Goal: Task Accomplishment & Management: Manage account settings

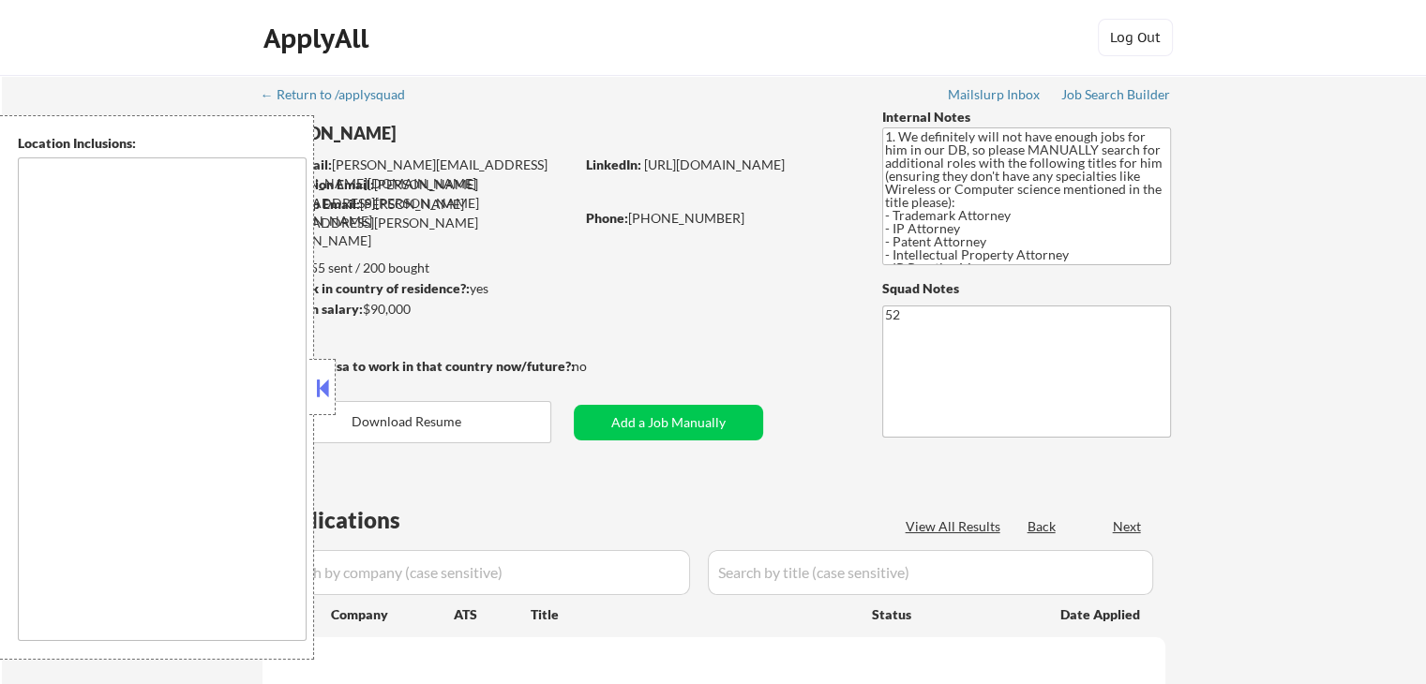
select select ""pending""
type textarea "[GEOGRAPHIC_DATA], [GEOGRAPHIC_DATA] [GEOGRAPHIC_DATA], [GEOGRAPHIC_DATA], [GEO…"
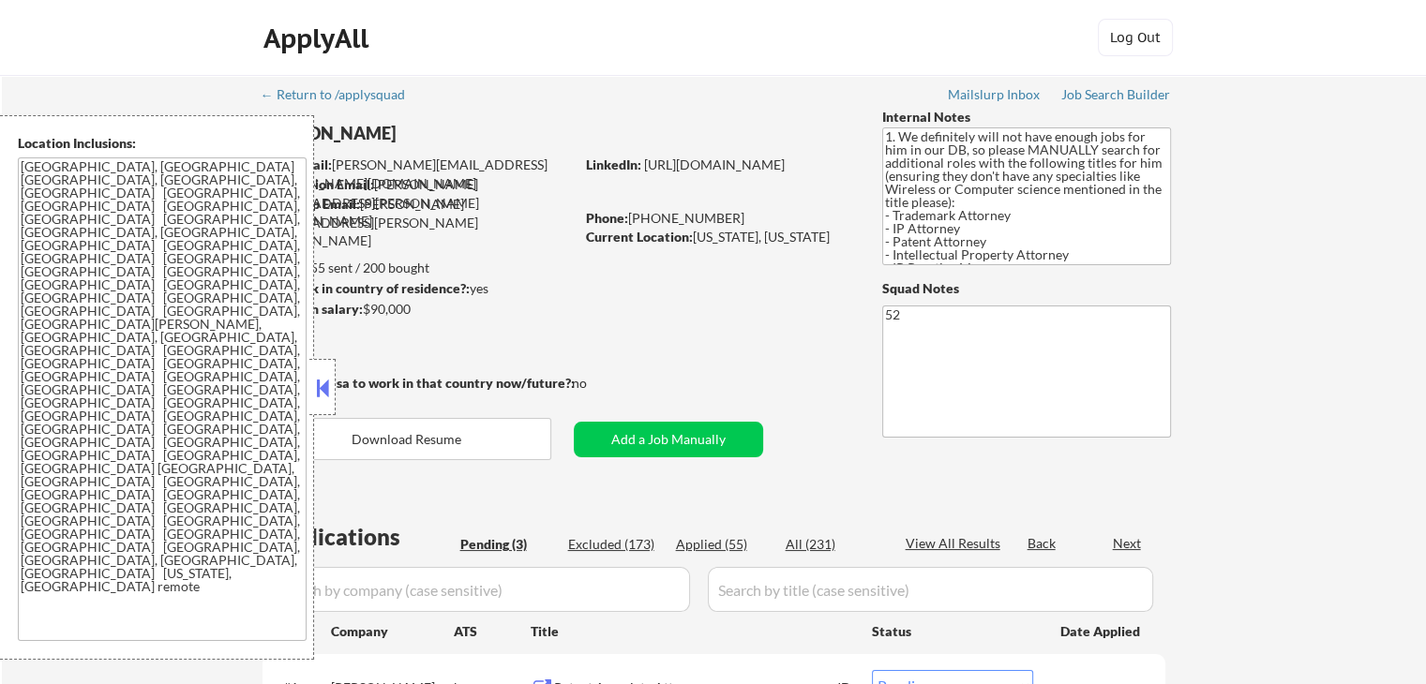
scroll to position [375, 0]
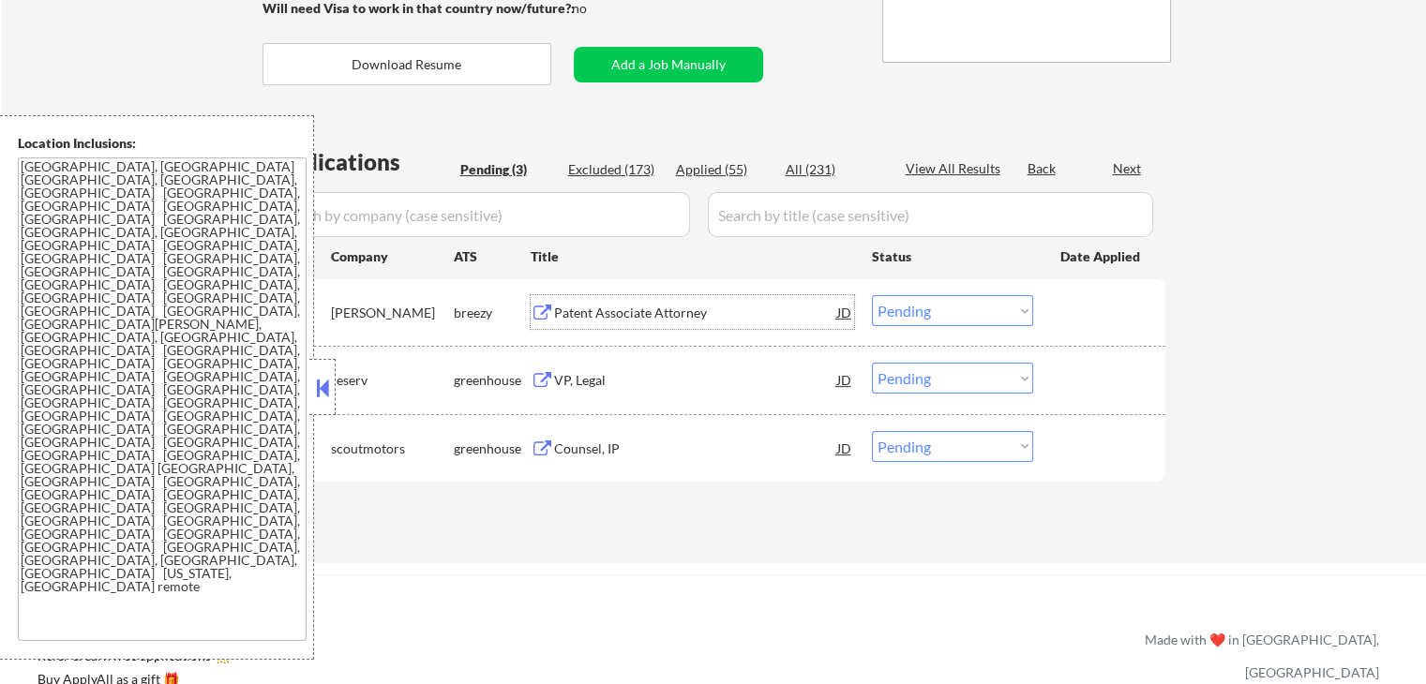
click at [559, 308] on div "Patent Associate Attorney" at bounding box center [695, 313] width 283 height 19
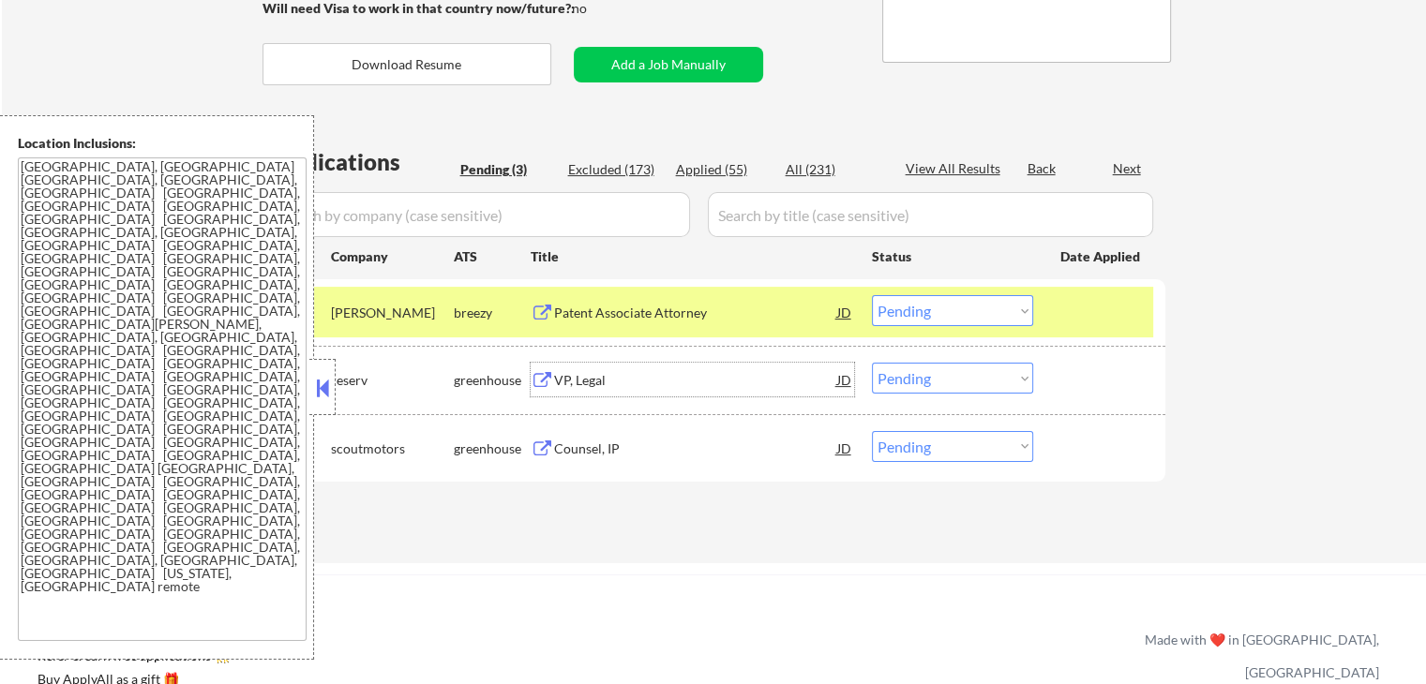
click at [565, 390] on div "VP, Legal" at bounding box center [695, 380] width 283 height 34
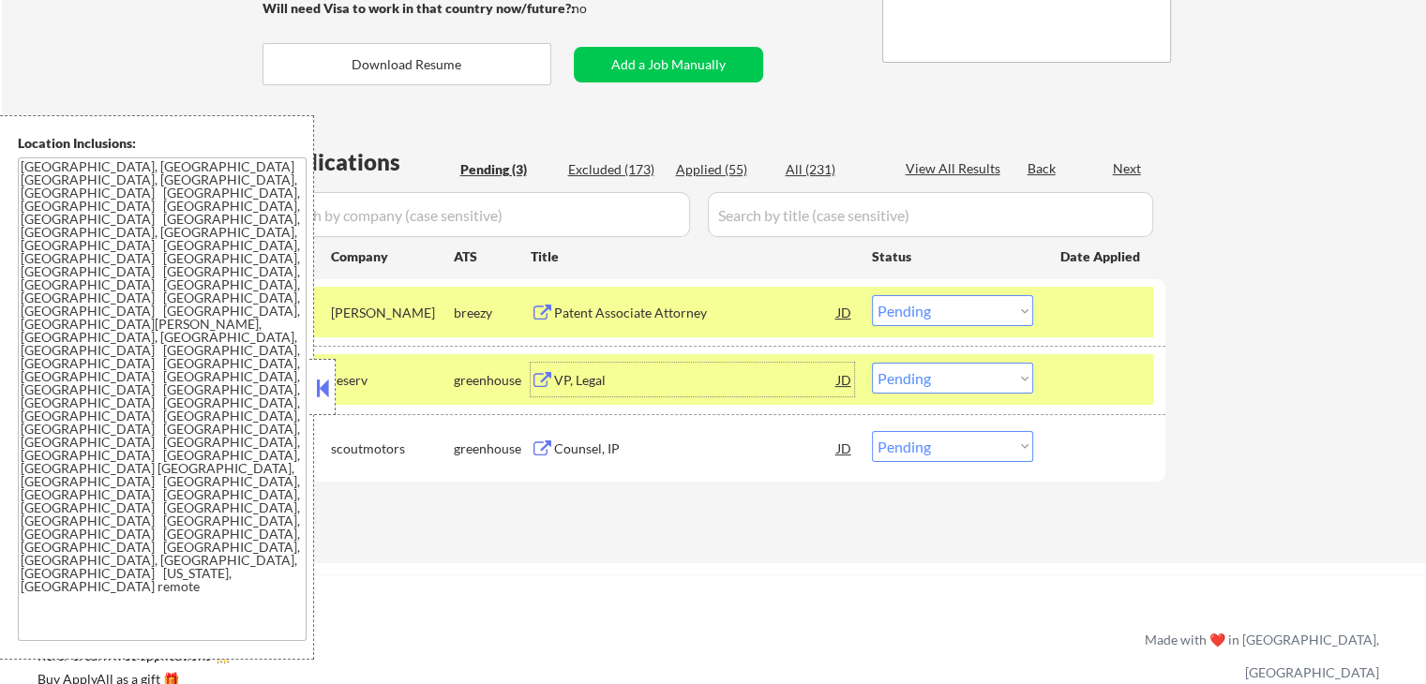
click at [566, 447] on div "Counsel, IP" at bounding box center [695, 449] width 283 height 19
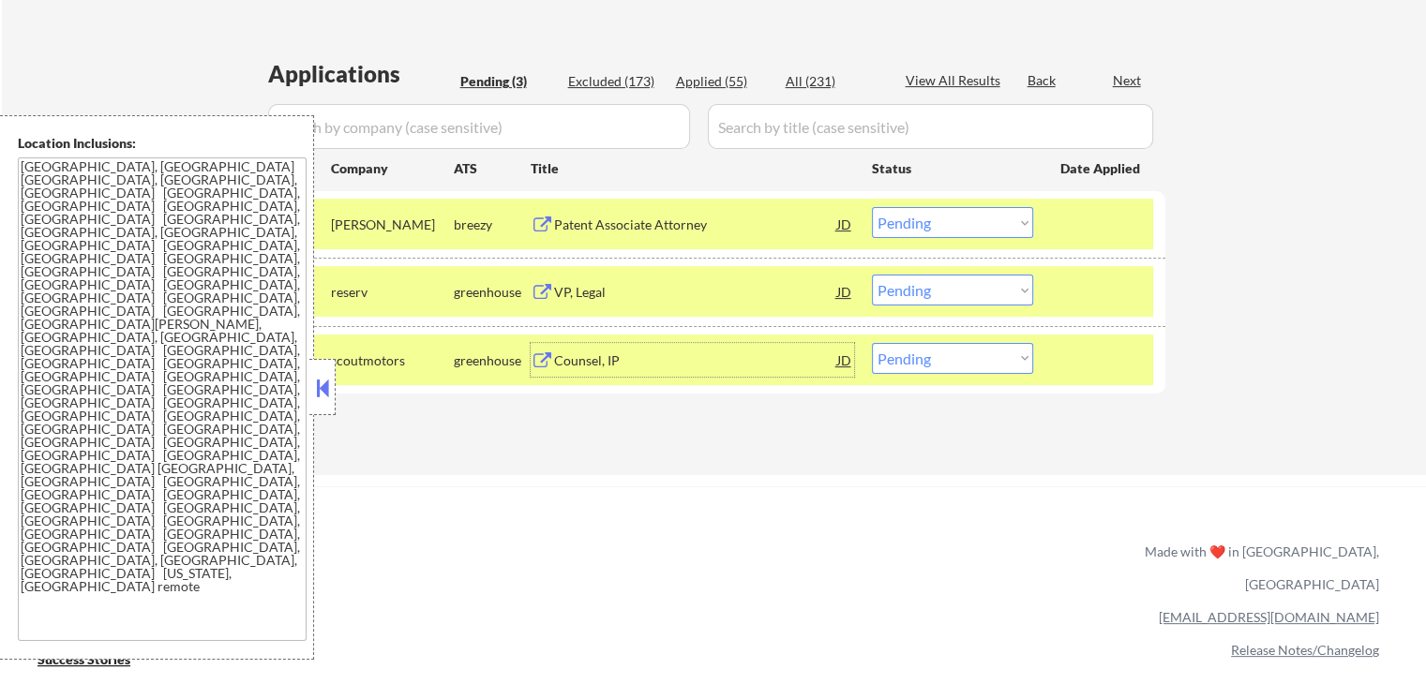
scroll to position [500, 0]
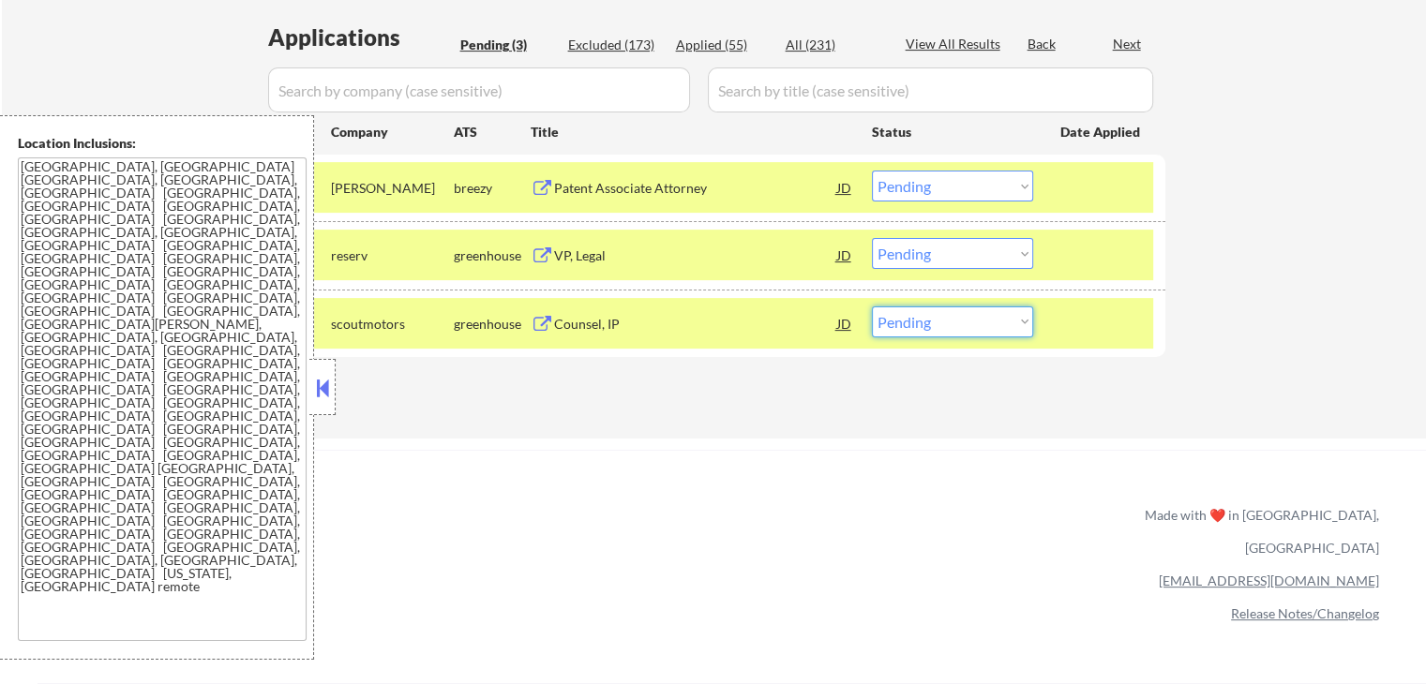
click at [967, 326] on select "Choose an option... Pending Applied Excluded (Questions) Excluded (Expired) Exc…" at bounding box center [952, 322] width 161 height 31
select select ""excluded""
click at [872, 307] on select "Choose an option... Pending Applied Excluded (Questions) Excluded (Expired) Exc…" at bounding box center [952, 322] width 161 height 31
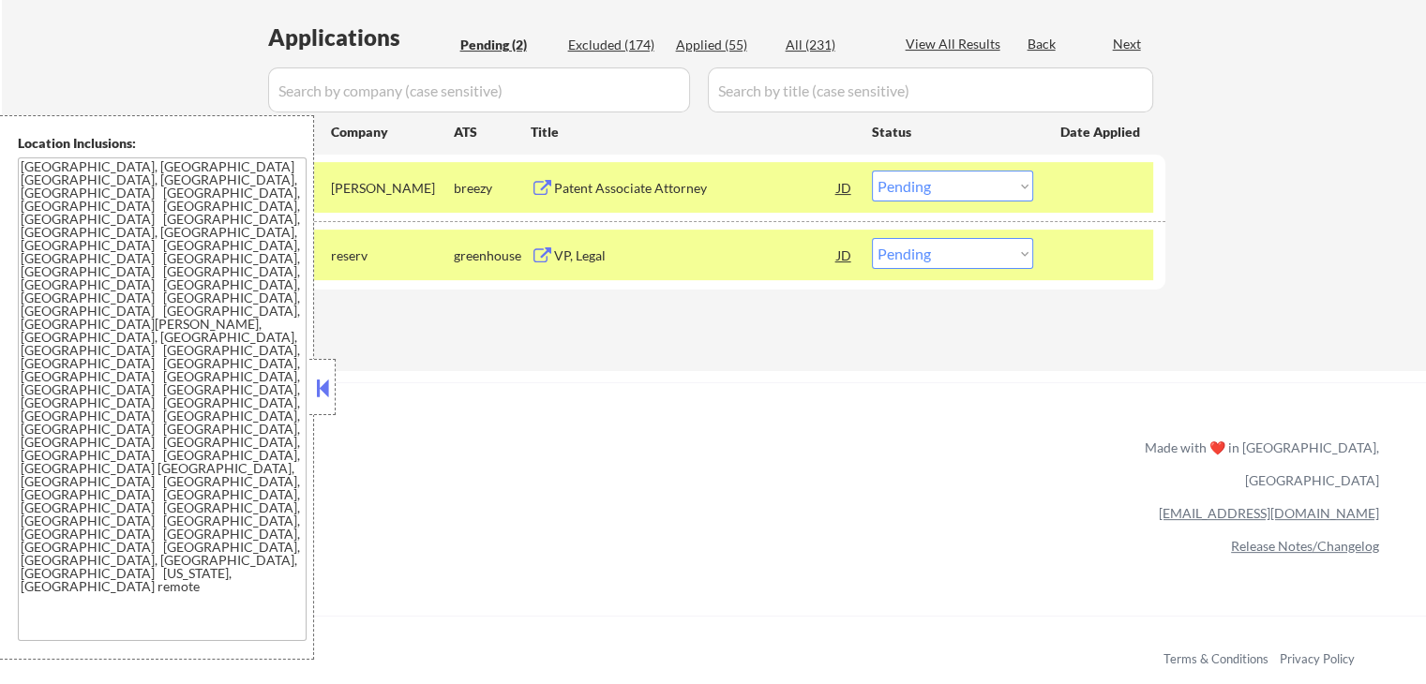
drag, startPoint x: 907, startPoint y: 184, endPoint x: 915, endPoint y: 198, distance: 15.9
click at [908, 183] on select "Choose an option... Pending Applied Excluded (Questions) Excluded (Expired) Exc…" at bounding box center [952, 186] width 161 height 31
click at [872, 171] on select "Choose an option... Pending Applied Excluded (Questions) Excluded (Expired) Exc…" at bounding box center [952, 186] width 161 height 31
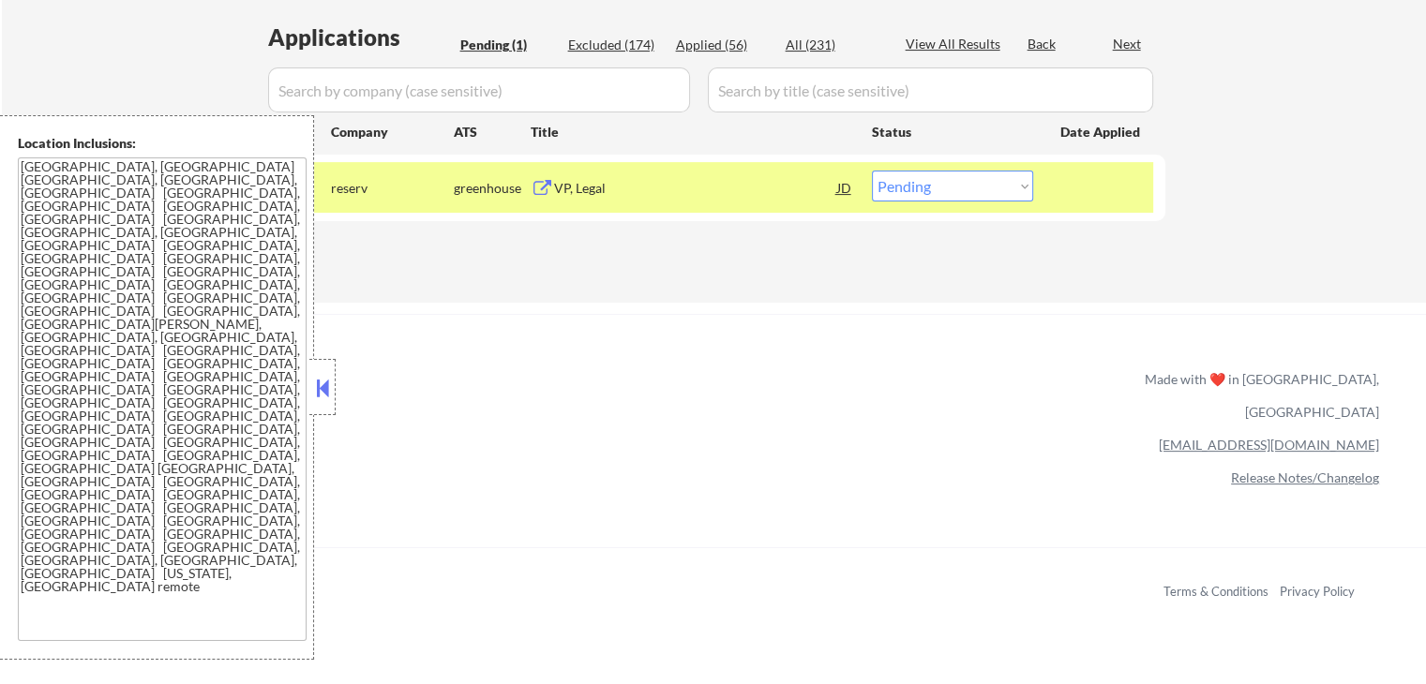
click at [994, 188] on select "Choose an option... Pending Applied Excluded (Questions) Excluded (Expired) Exc…" at bounding box center [952, 186] width 161 height 31
select select ""applied""
click at [872, 171] on select "Choose an option... Pending Applied Excluded (Questions) Excluded (Expired) Exc…" at bounding box center [952, 186] width 161 height 31
